Goal: Task Accomplishment & Management: Manage account settings

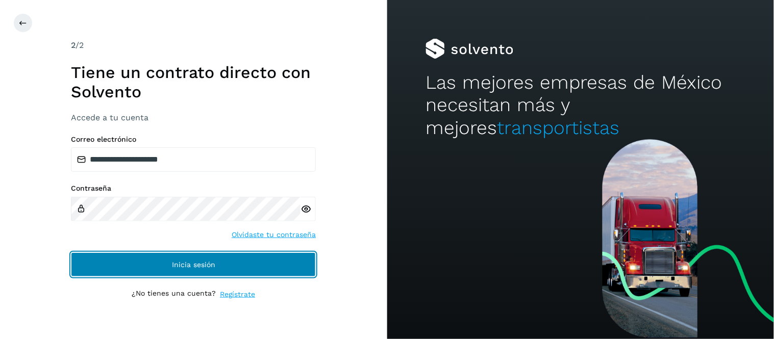
click at [209, 263] on span "Inicia sesión" at bounding box center [193, 264] width 43 height 7
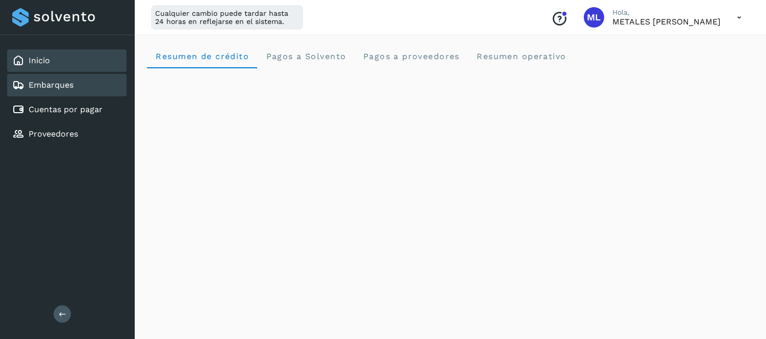
click at [83, 81] on div "Embarques" at bounding box center [66, 85] width 119 height 22
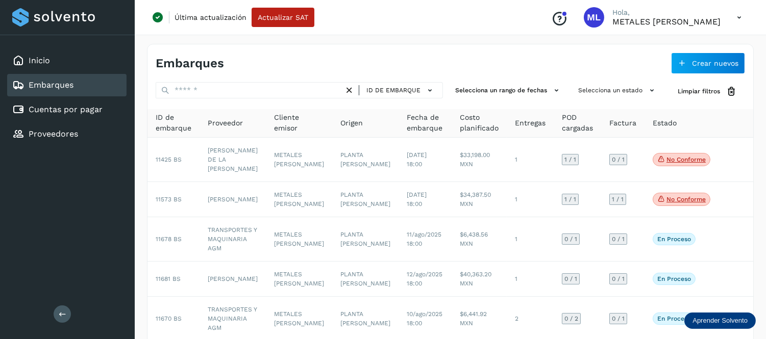
click at [738, 18] on icon at bounding box center [738, 17] width 21 height 21
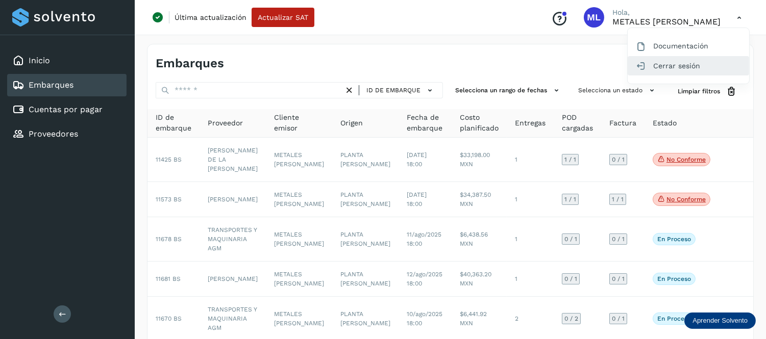
click at [710, 60] on div "Cerrar sesión" at bounding box center [687, 65] width 121 height 19
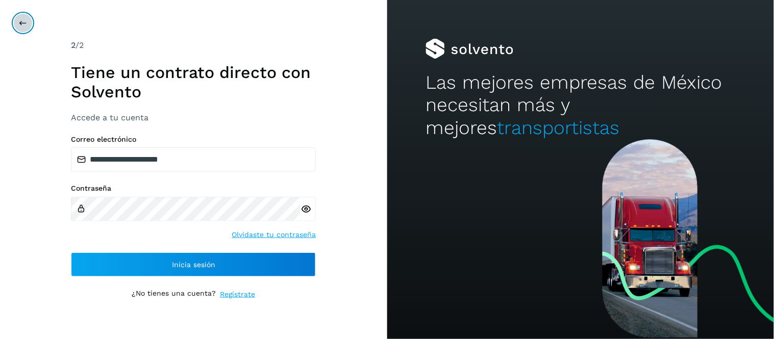
click at [22, 22] on icon at bounding box center [23, 23] width 8 height 8
